Goal: Task Accomplishment & Management: Use online tool/utility

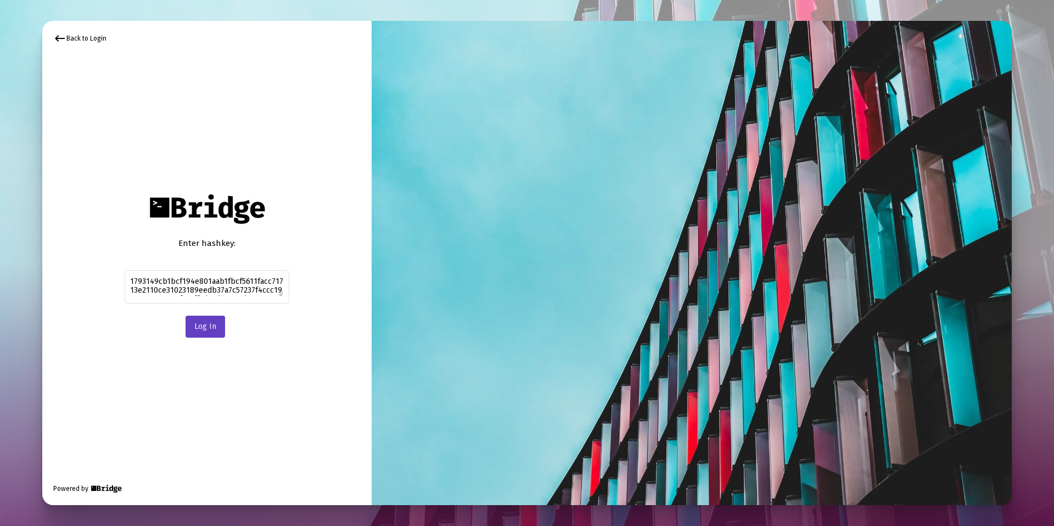
click at [205, 324] on span "Log In" at bounding box center [205, 326] width 22 height 9
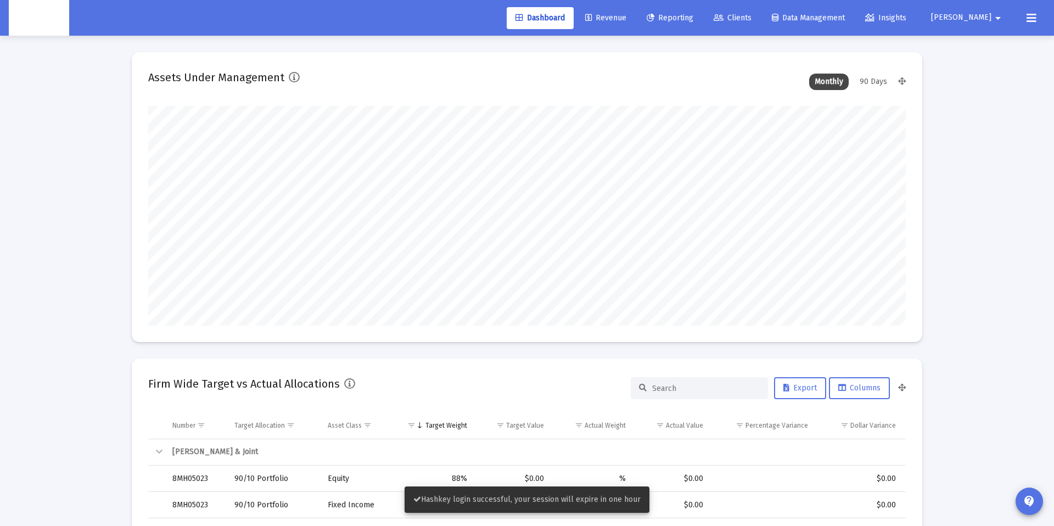
scroll to position [220, 408]
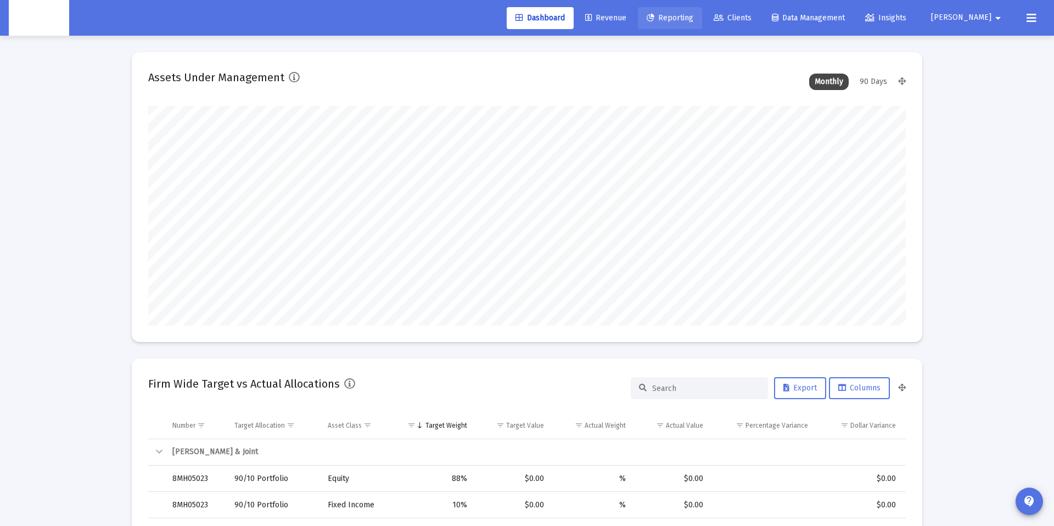
click at [694, 14] on span "Reporting" at bounding box center [670, 17] width 47 height 9
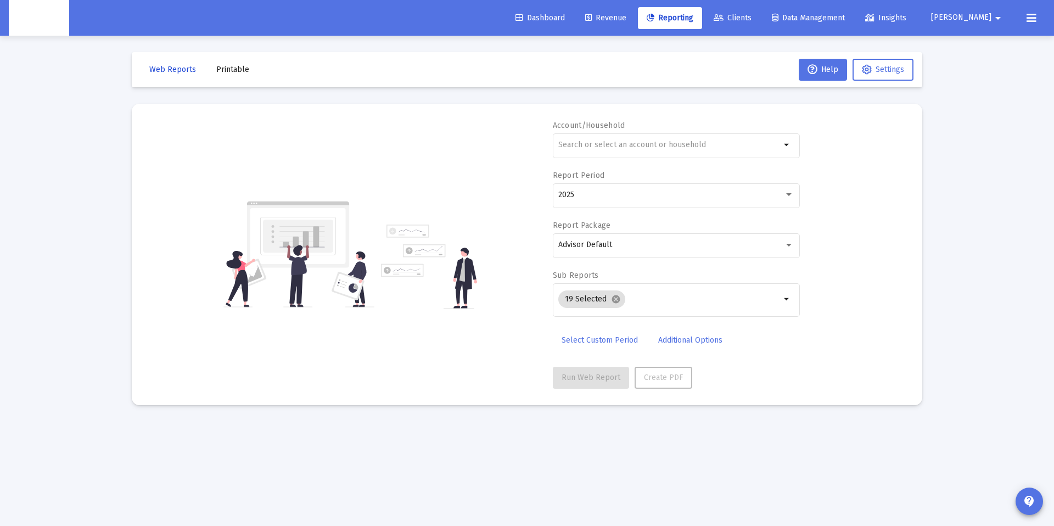
click at [197, 76] on button "Web Reports" at bounding box center [173, 70] width 64 height 22
click at [220, 72] on span "Printable" at bounding box center [232, 69] width 33 height 9
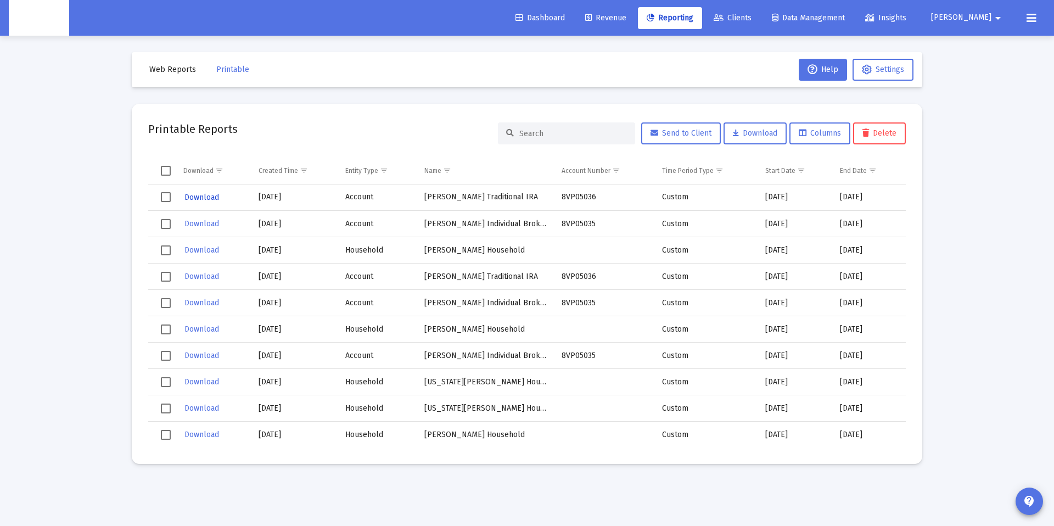
click at [208, 202] on span "Download" at bounding box center [202, 197] width 35 height 9
click at [694, 17] on span "Reporting" at bounding box center [670, 17] width 47 height 9
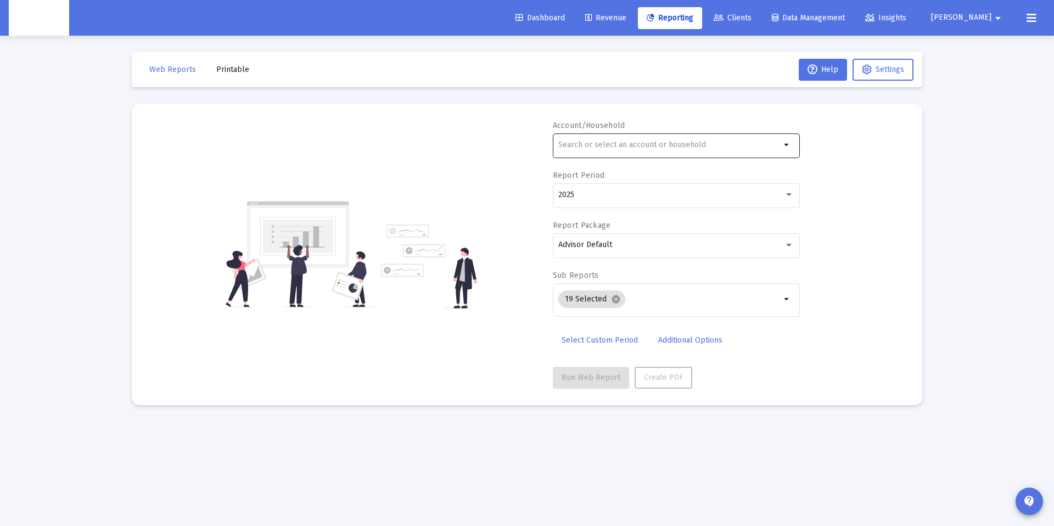
click at [674, 144] on input "text" at bounding box center [670, 145] width 222 height 9
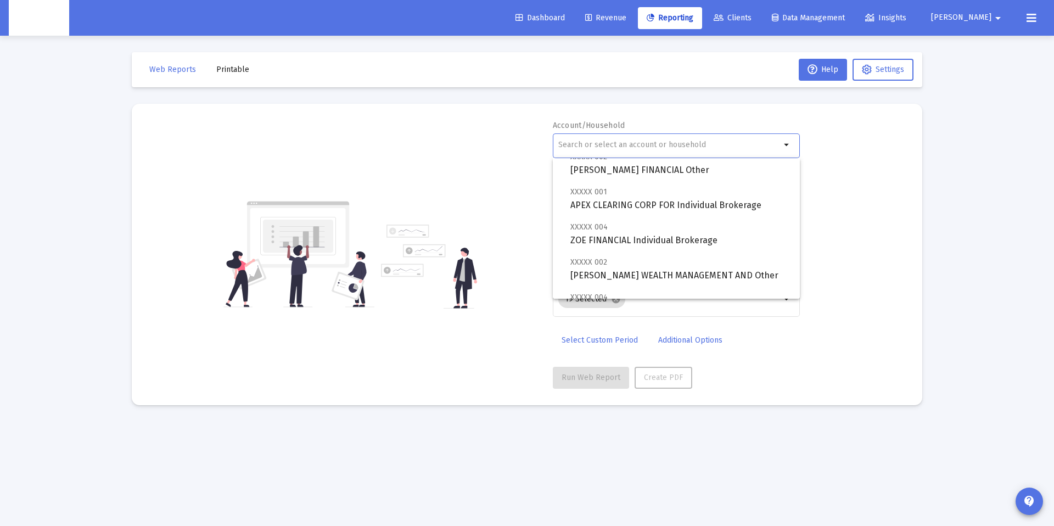
scroll to position [105, 0]
click at [650, 234] on span "XXXXX 004 ZOE FINANCIAL Individual Brokerage" at bounding box center [681, 233] width 221 height 27
type input "ZOE FINANCIAL Individual Brokerage"
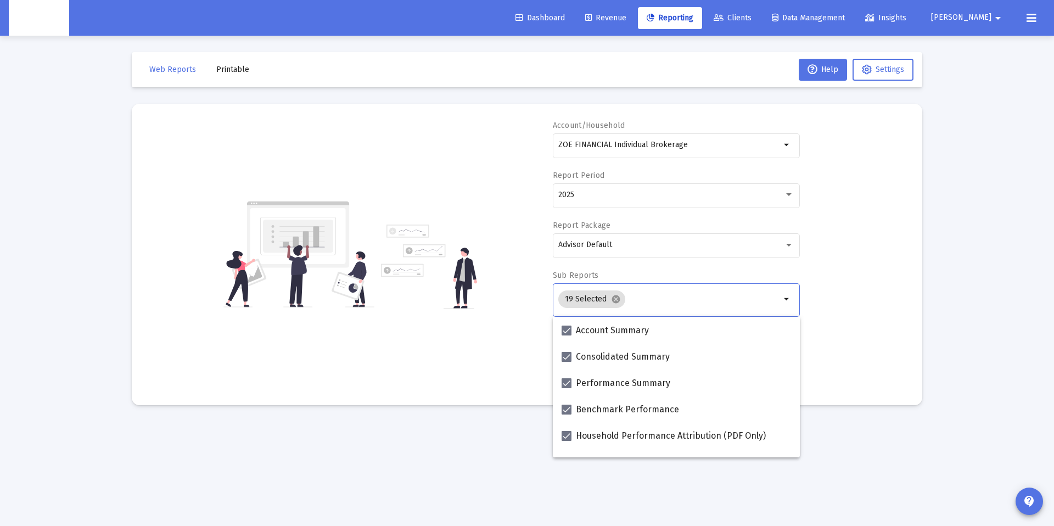
click at [656, 295] on input "Selection" at bounding box center [705, 299] width 151 height 9
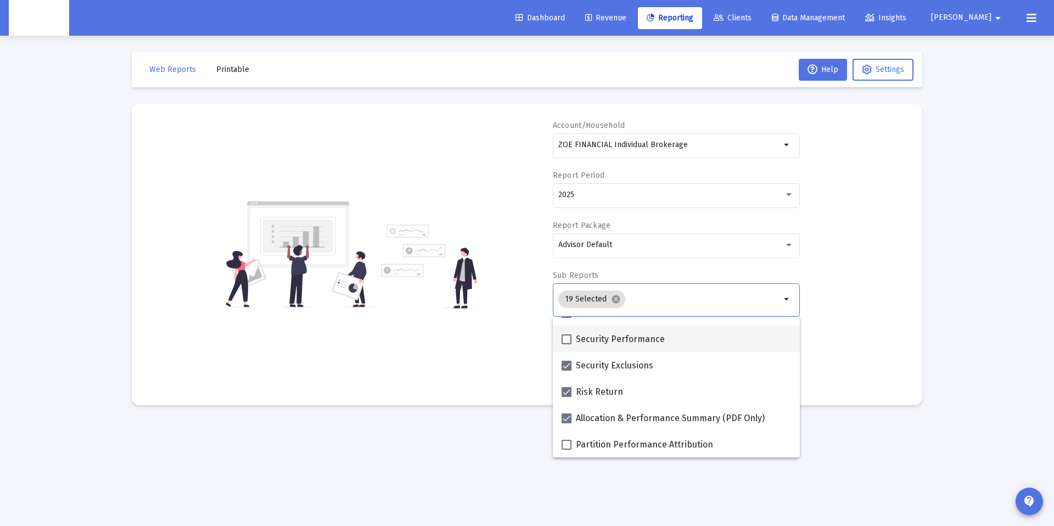
click at [619, 339] on span "Security Performance" at bounding box center [620, 339] width 89 height 13
click at [567, 344] on input "Security Performance" at bounding box center [566, 344] width 1 height 1
checkbox input "true"
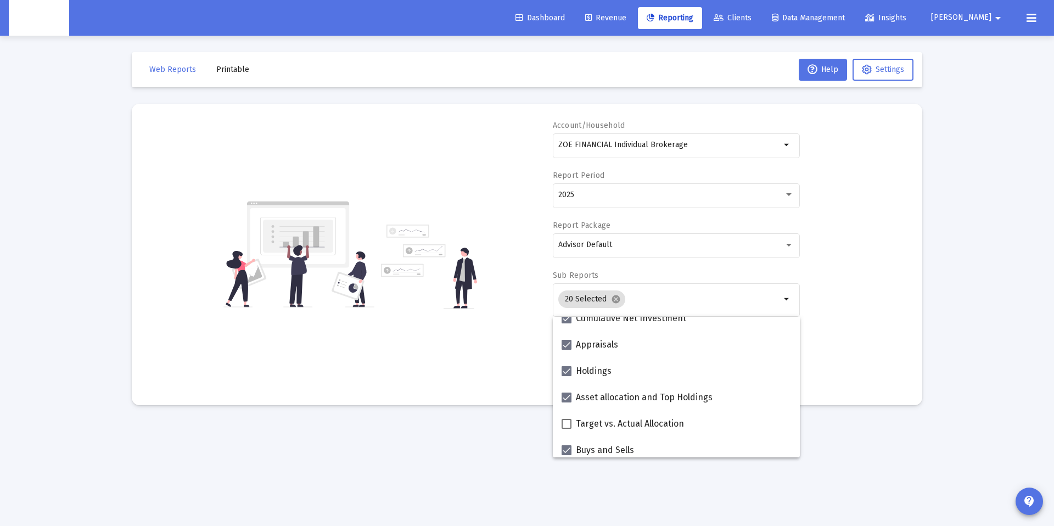
scroll to position [240, 0]
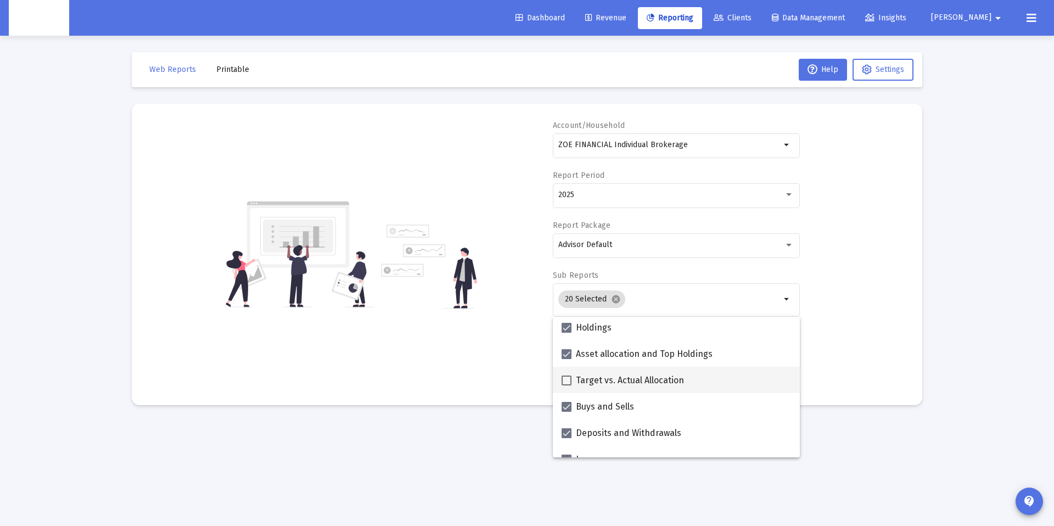
click at [622, 382] on span "Target vs. Actual Allocation" at bounding box center [630, 380] width 108 height 13
click at [567, 386] on input "Target vs. Actual Allocation" at bounding box center [566, 386] width 1 height 1
checkbox input "true"
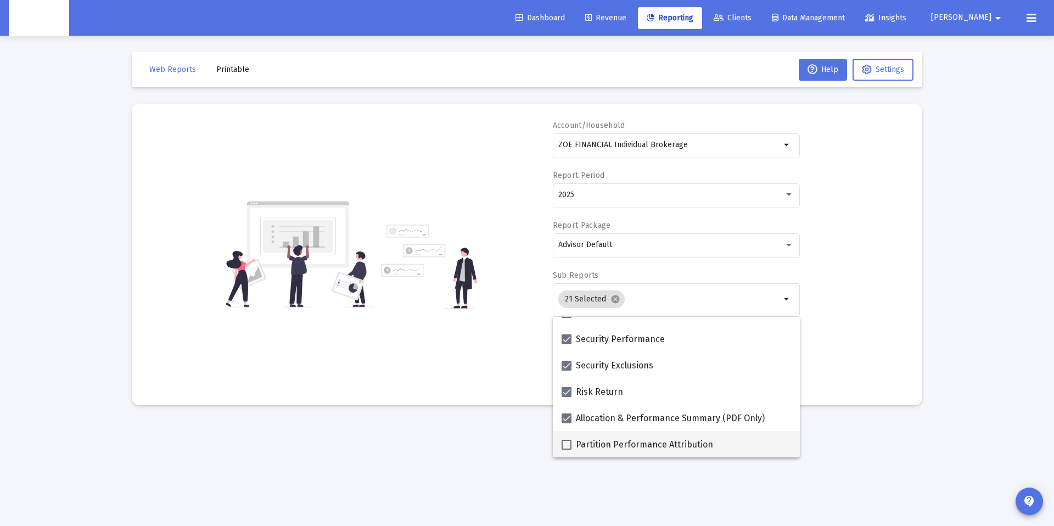
click at [617, 437] on mat-checkbox "Partition Performance Attribution" at bounding box center [638, 444] width 152 height 26
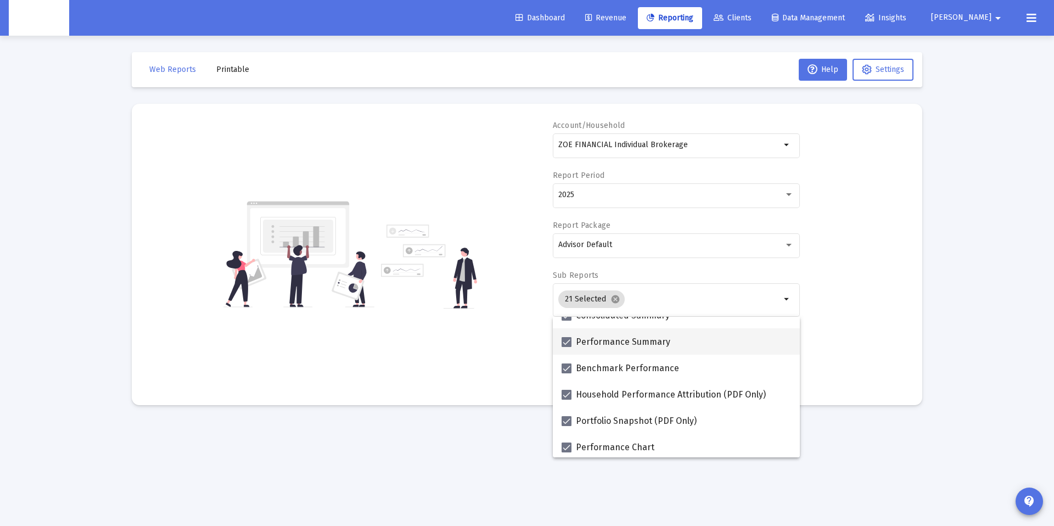
scroll to position [0, 0]
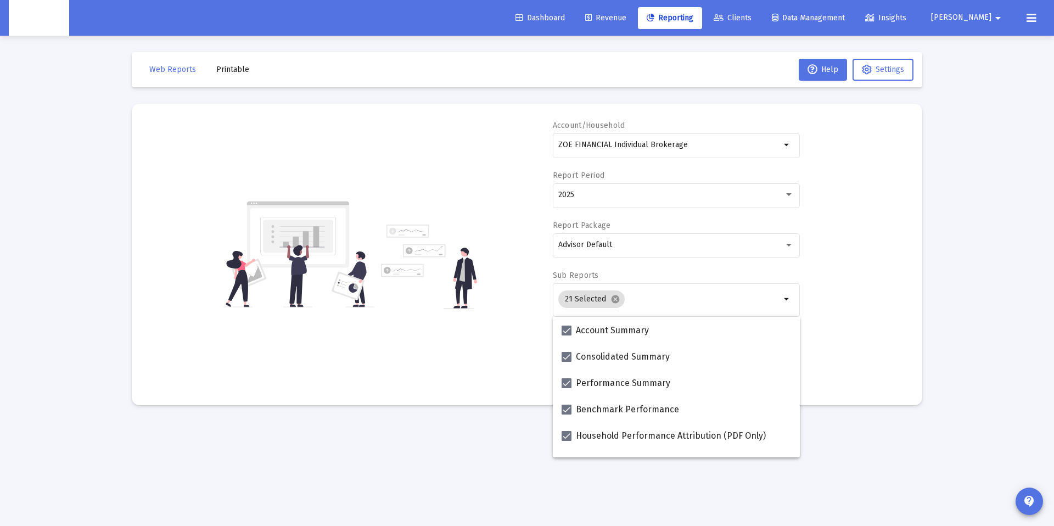
click at [906, 309] on mat-card "Account/Household ZOE FINANCIAL Individual Brokerage arrow_drop_down Report Per…" at bounding box center [527, 254] width 791 height 301
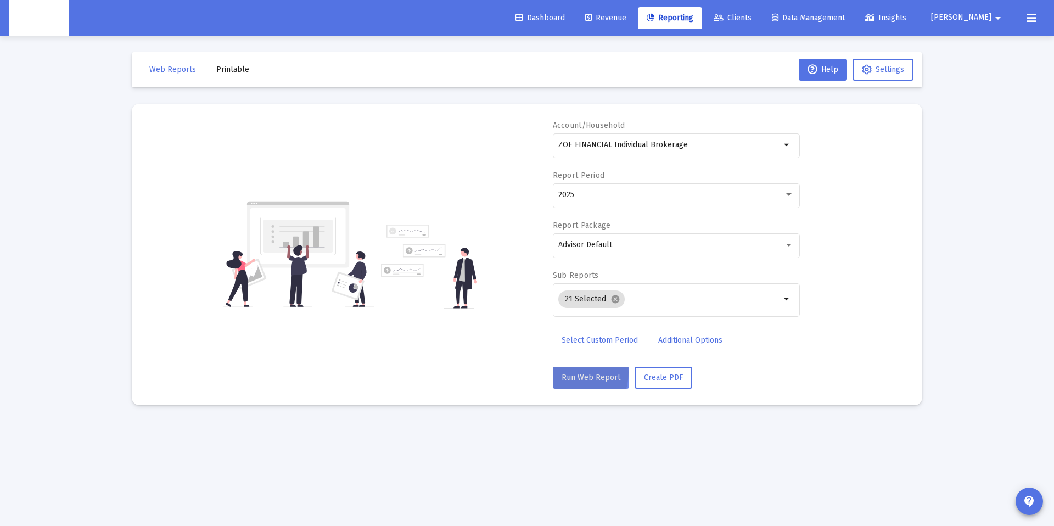
click at [567, 373] on span "Run Web Report" at bounding box center [591, 377] width 59 height 9
select select "View all"
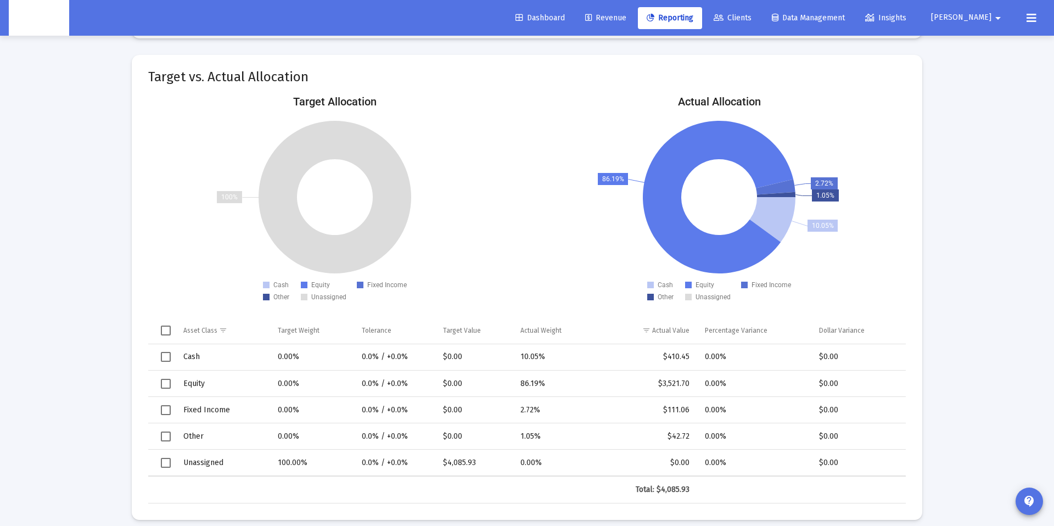
scroll to position [5731, 0]
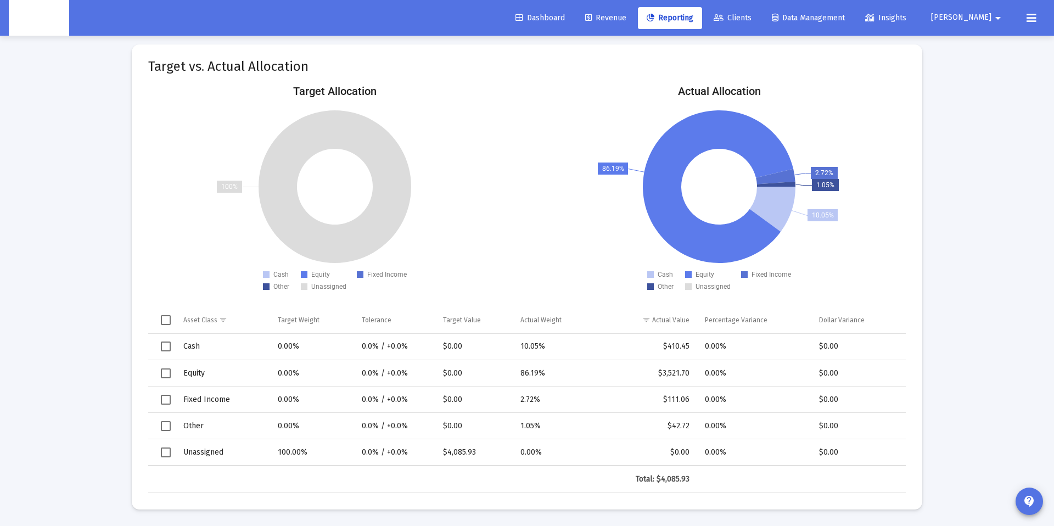
drag, startPoint x: 306, startPoint y: 74, endPoint x: 162, endPoint y: 66, distance: 144.1
copy mat-card-title "Target vs. Actual Allocation"
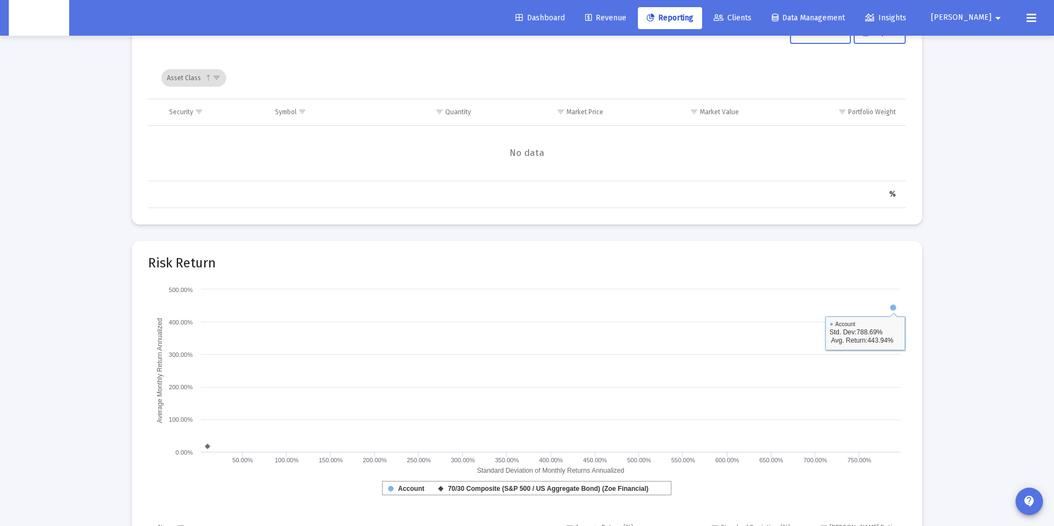
scroll to position [4758, 0]
drag, startPoint x: 961, startPoint y: 236, endPoint x: 945, endPoint y: 234, distance: 16.0
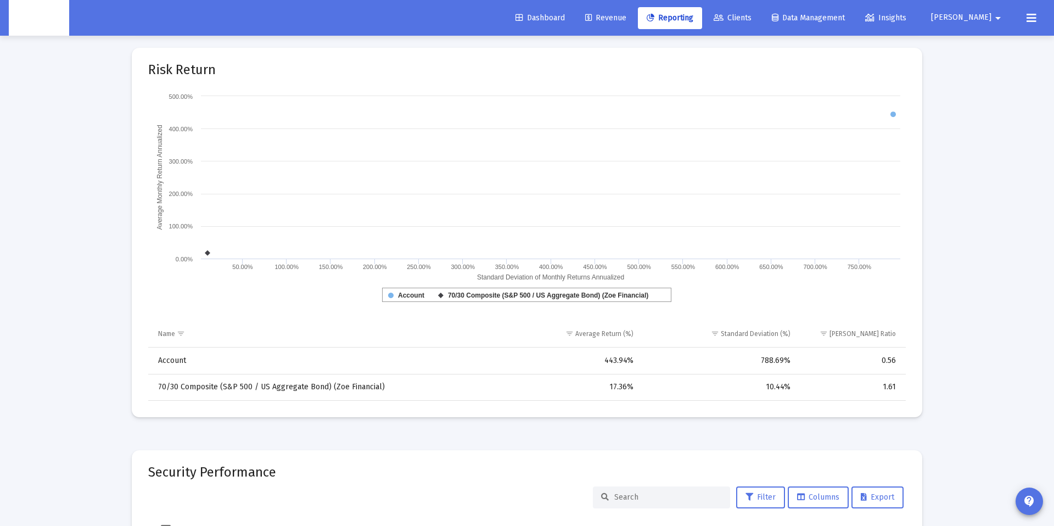
scroll to position [696, 0]
